Goal: Task Accomplishment & Management: Complete application form

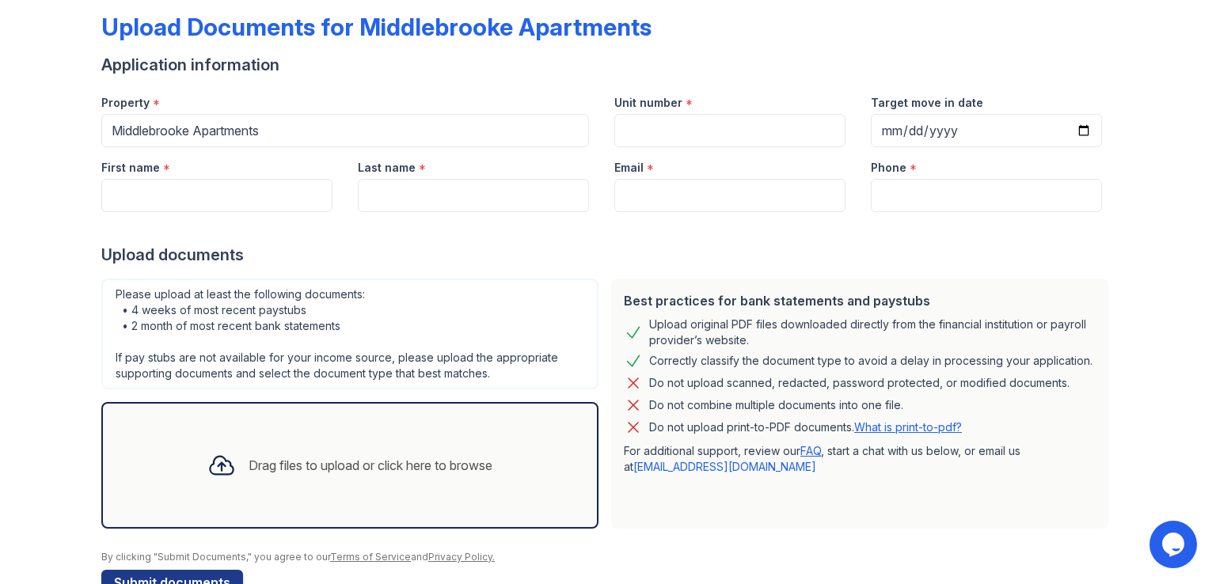
scroll to position [120, 0]
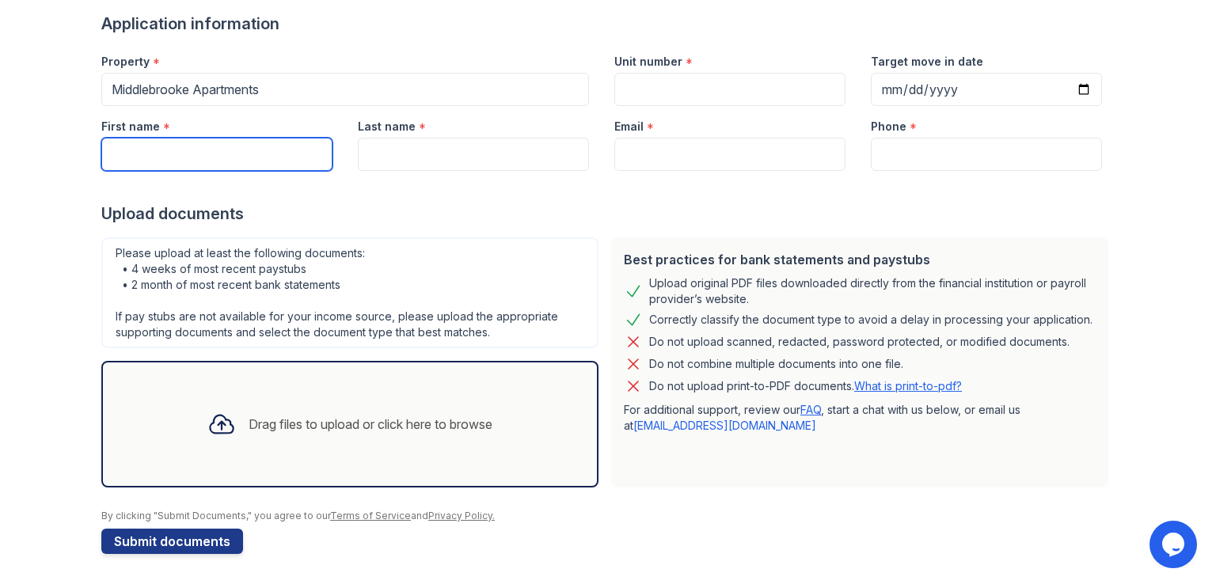
click at [165, 155] on input "First name" at bounding box center [216, 154] width 231 height 33
type input "S"
type input "D"
type input "[PERSON_NAME]"
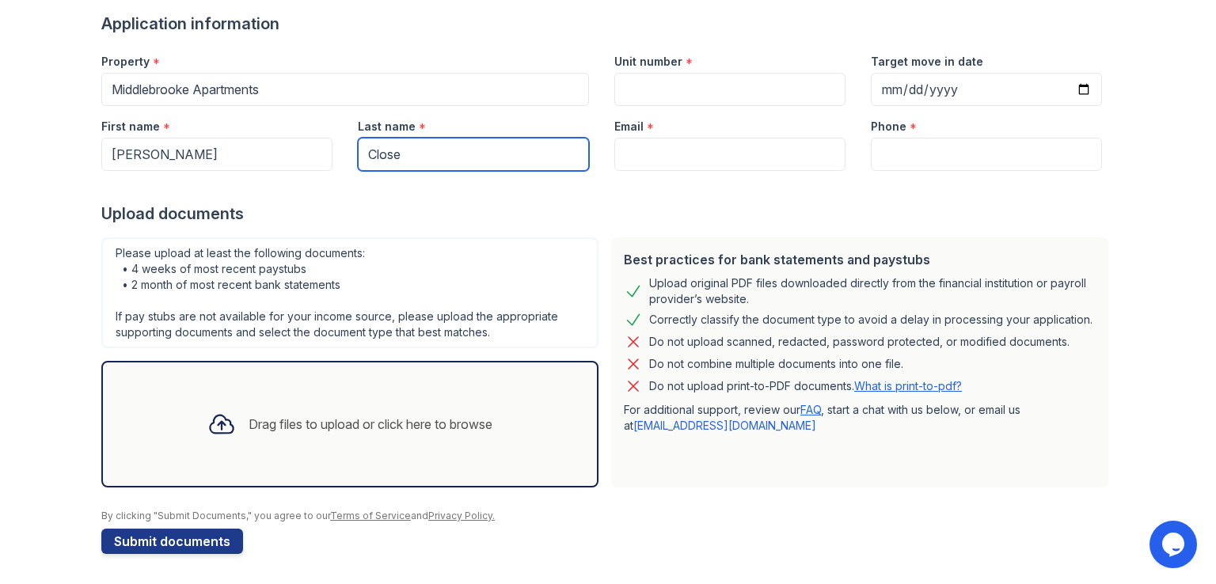
type input "Close"
click at [348, 207] on div "Upload documents" at bounding box center [607, 214] width 1013 height 22
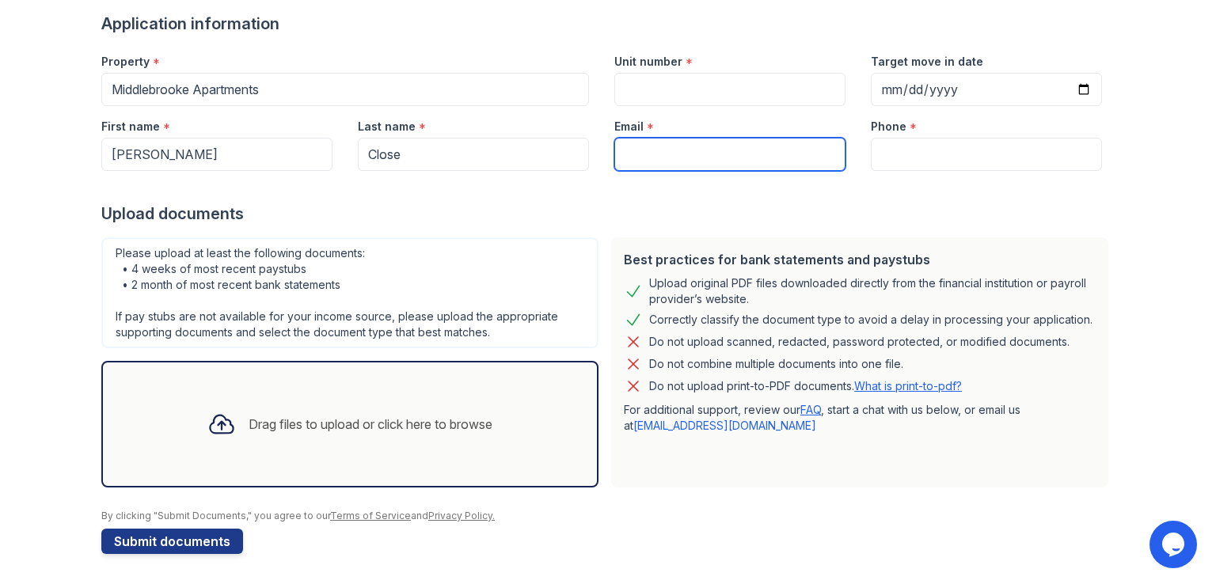
click at [662, 153] on input "Email" at bounding box center [729, 154] width 231 height 33
type input "[EMAIL_ADDRESS][DOMAIN_NAME]"
